Goal: Task Accomplishment & Management: Use online tool/utility

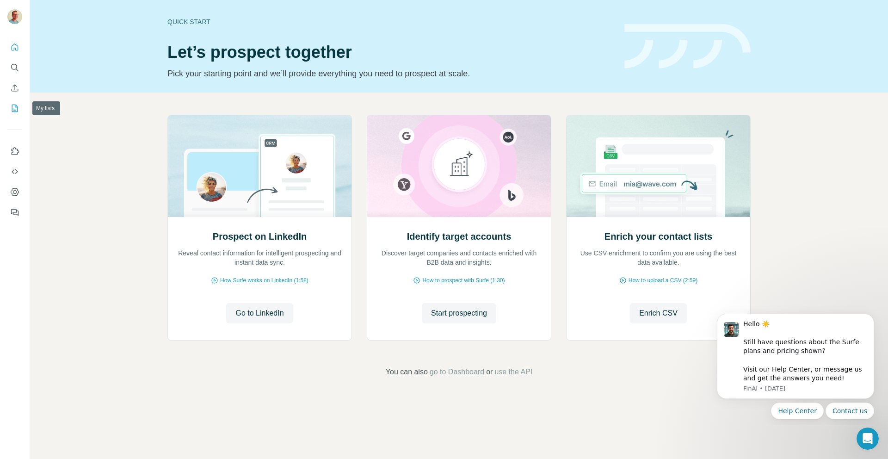
click at [14, 106] on icon "My lists" at bounding box center [14, 108] width 9 height 9
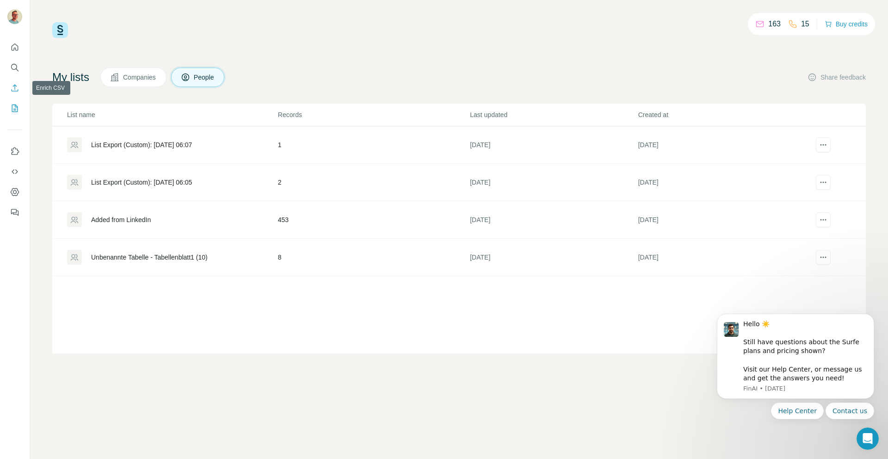
click at [18, 88] on icon "Enrich CSV" at bounding box center [14, 87] width 9 height 9
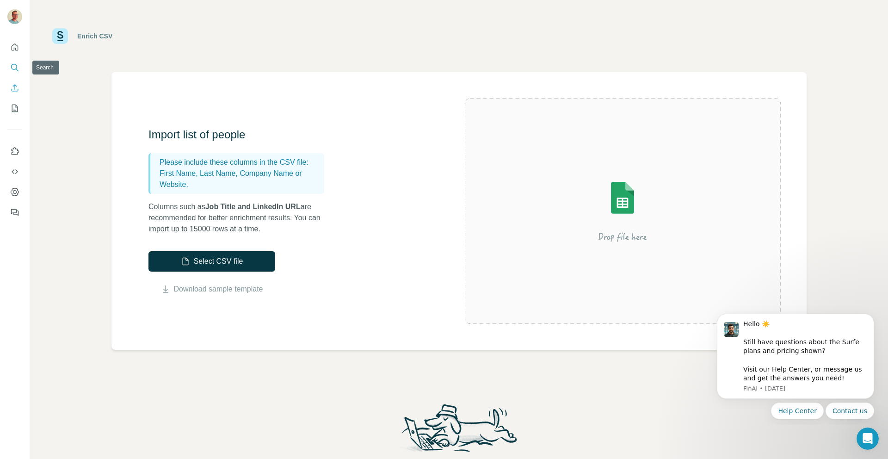
click at [14, 60] on button "Search" at bounding box center [14, 67] width 15 height 17
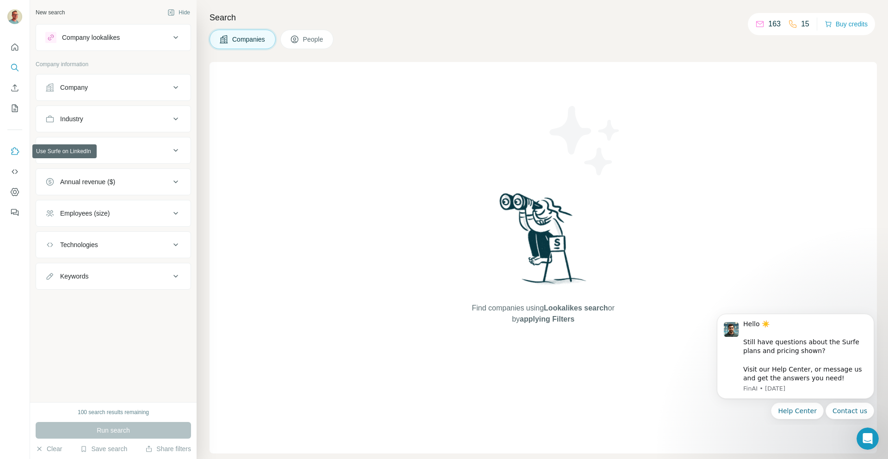
click at [13, 148] on icon "Use Surfe on LinkedIn" at bounding box center [14, 151] width 9 height 9
click at [14, 152] on icon "Use Surfe on LinkedIn" at bounding box center [14, 151] width 9 height 9
click at [348, 128] on div "Find companies using Lookalikes search or by applying Filters" at bounding box center [543, 257] width 667 height 391
